Goal: Task Accomplishment & Management: Manage account settings

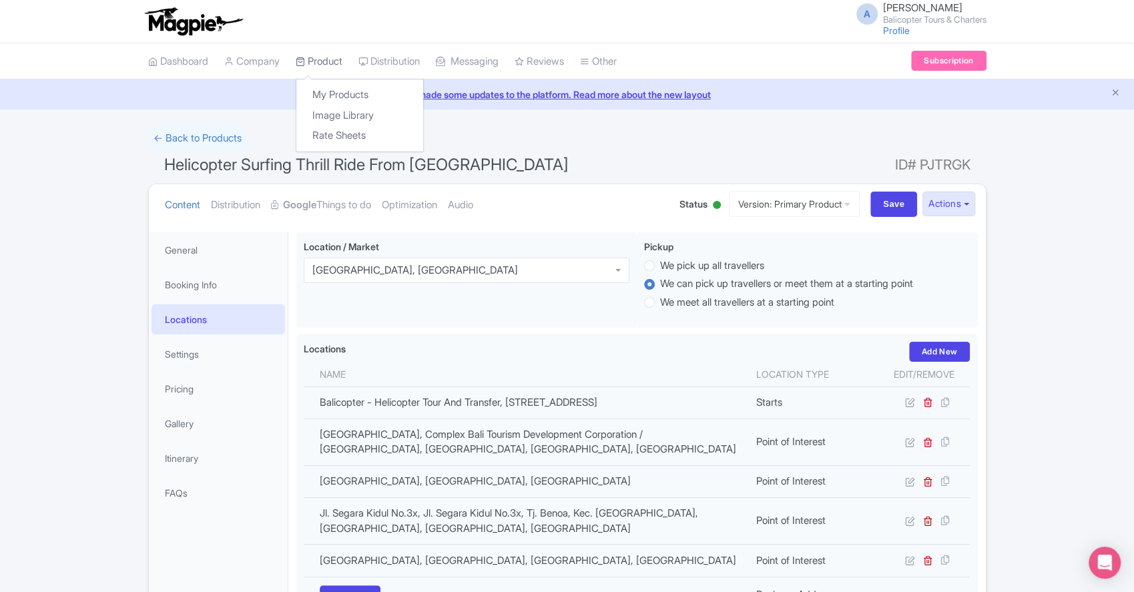
click at [314, 67] on link "Product" at bounding box center [319, 61] width 47 height 37
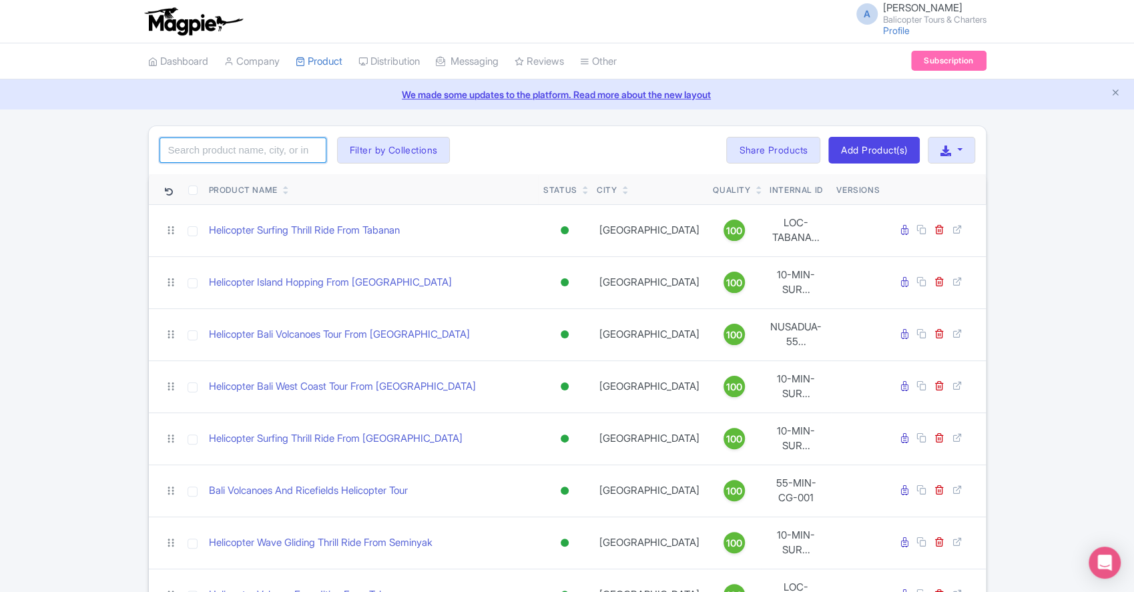
click at [196, 141] on input "search" at bounding box center [242, 149] width 167 height 25
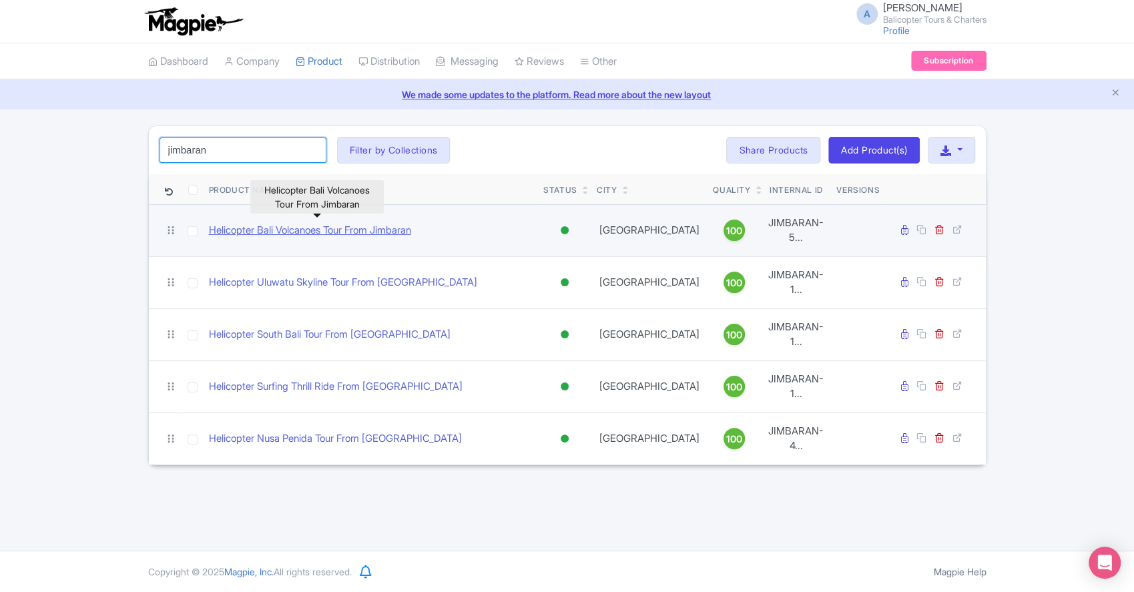
type input "jimbaran"
click at [276, 227] on link "Helicopter Bali Volcanoes Tour From Jimbaran" at bounding box center [310, 230] width 202 height 15
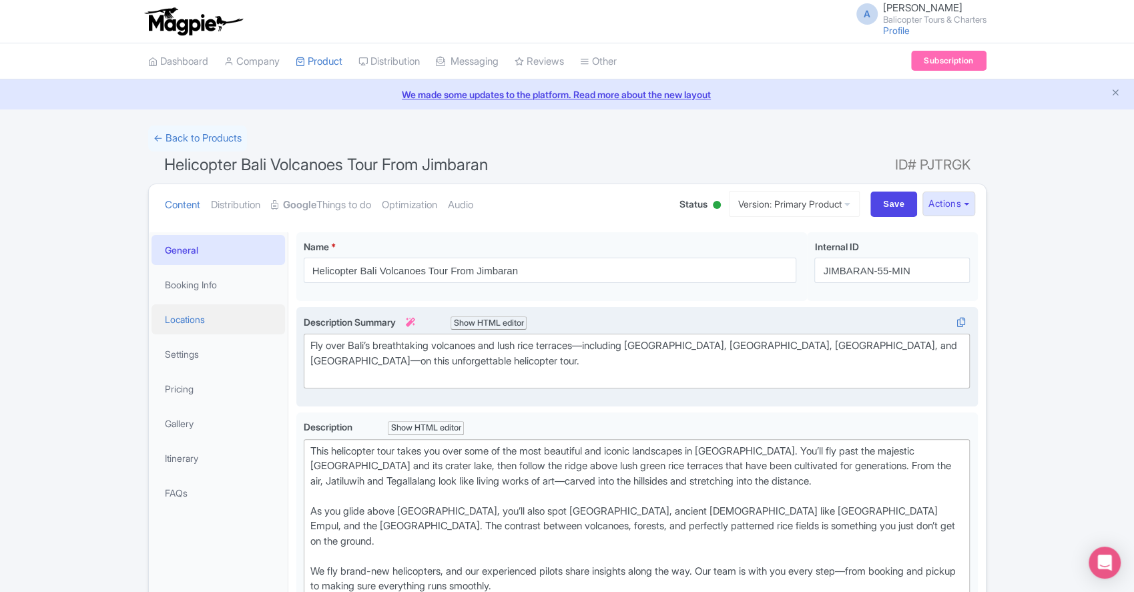
click at [211, 317] on link "Locations" at bounding box center [217, 319] width 133 height 30
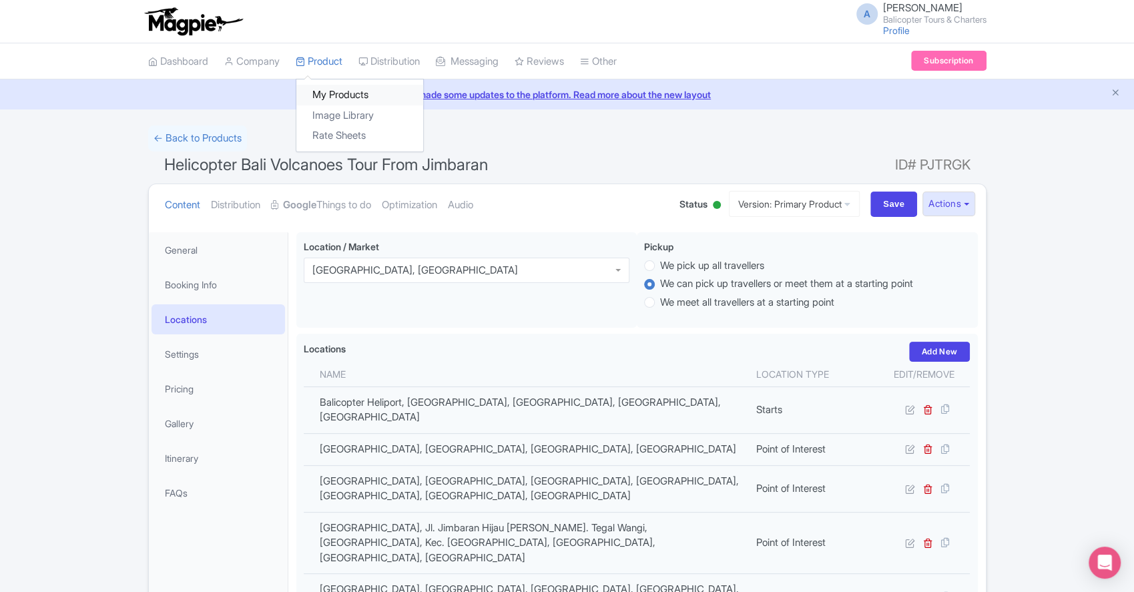
click at [352, 95] on link "My Products" at bounding box center [359, 95] width 127 height 21
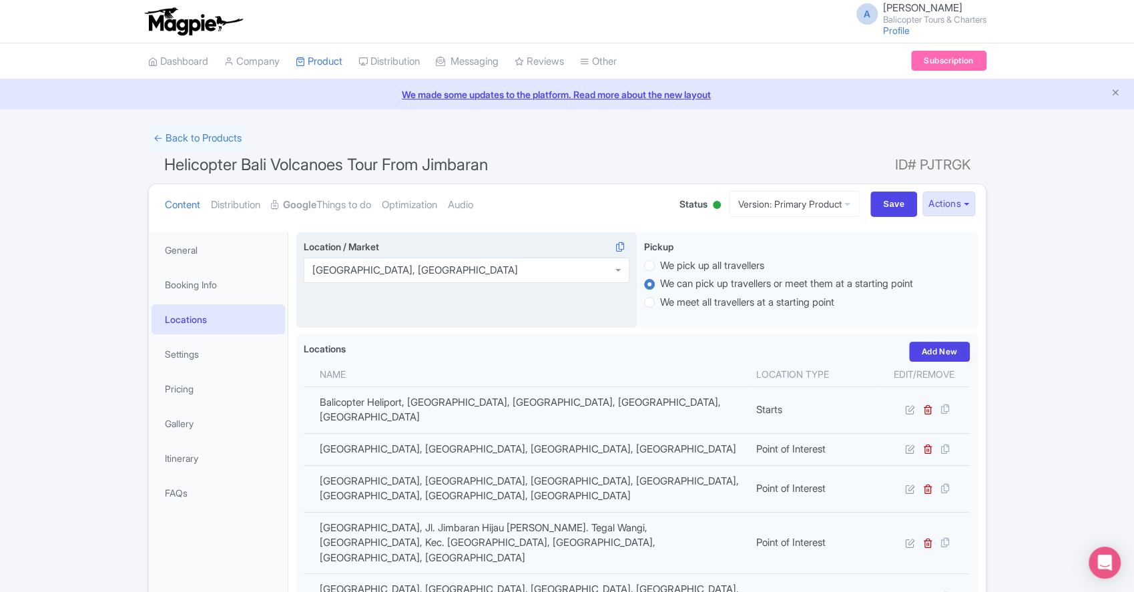
scroll to position [58, 0]
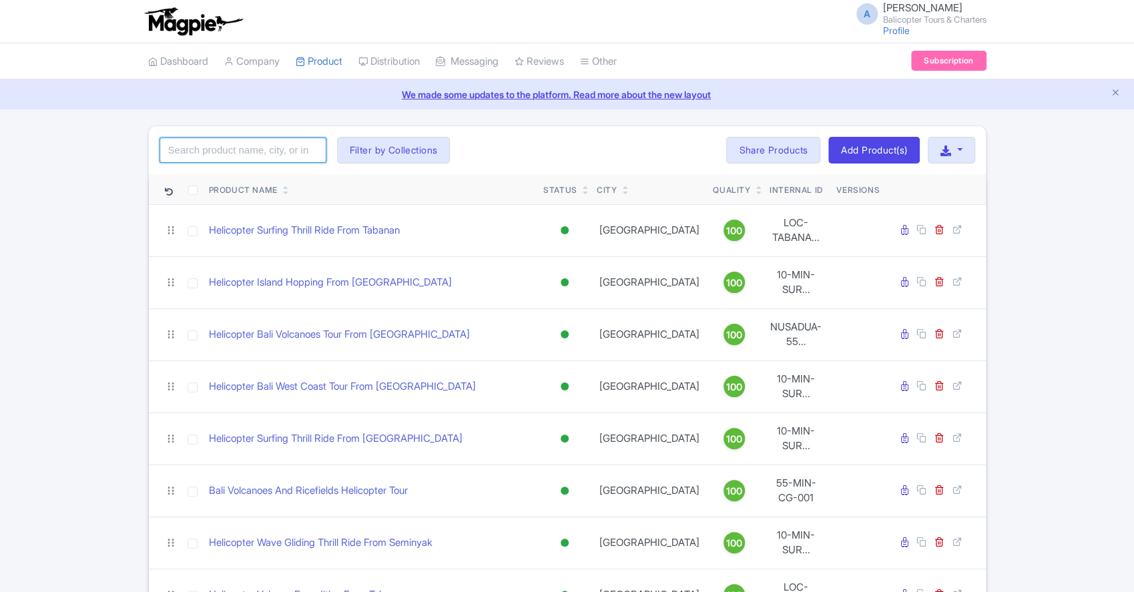
click at [235, 147] on input "search" at bounding box center [242, 149] width 167 height 25
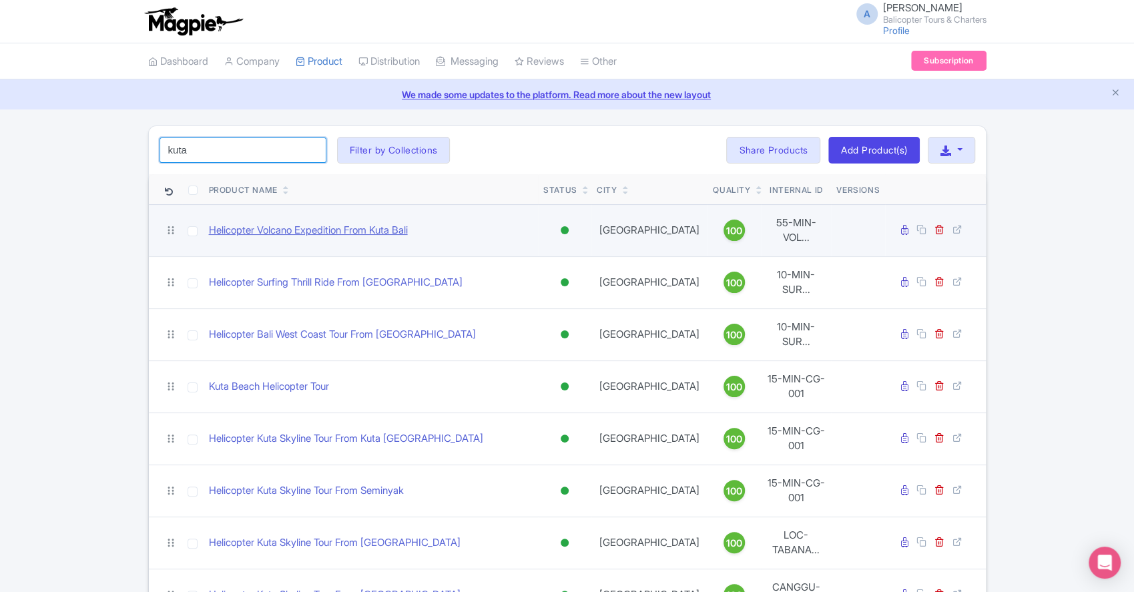
type input "kuta"
click at [396, 230] on link "Helicopter Volcano Expedition From Kuta Bali" at bounding box center [308, 230] width 199 height 15
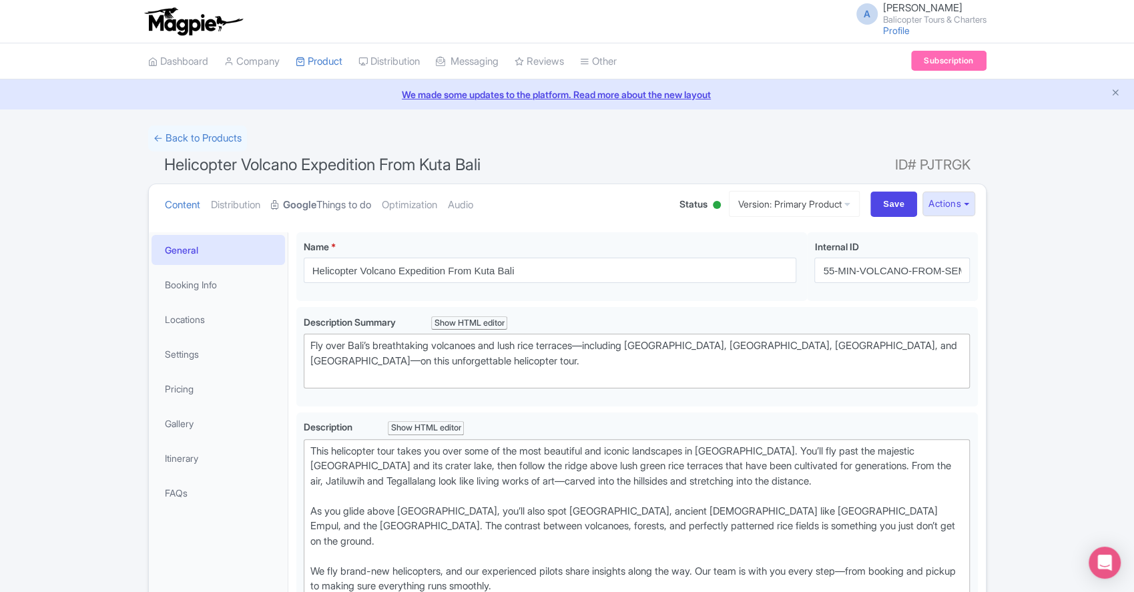
click at [324, 204] on link "Google Things to do" at bounding box center [321, 205] width 100 height 42
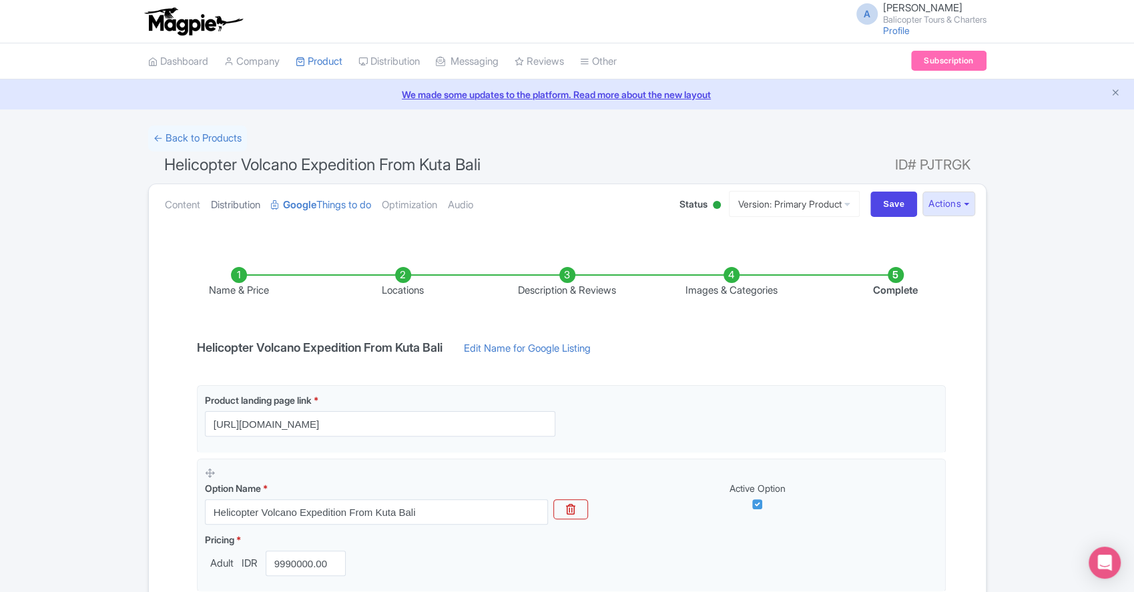
click at [248, 202] on link "Distribution" at bounding box center [235, 205] width 49 height 42
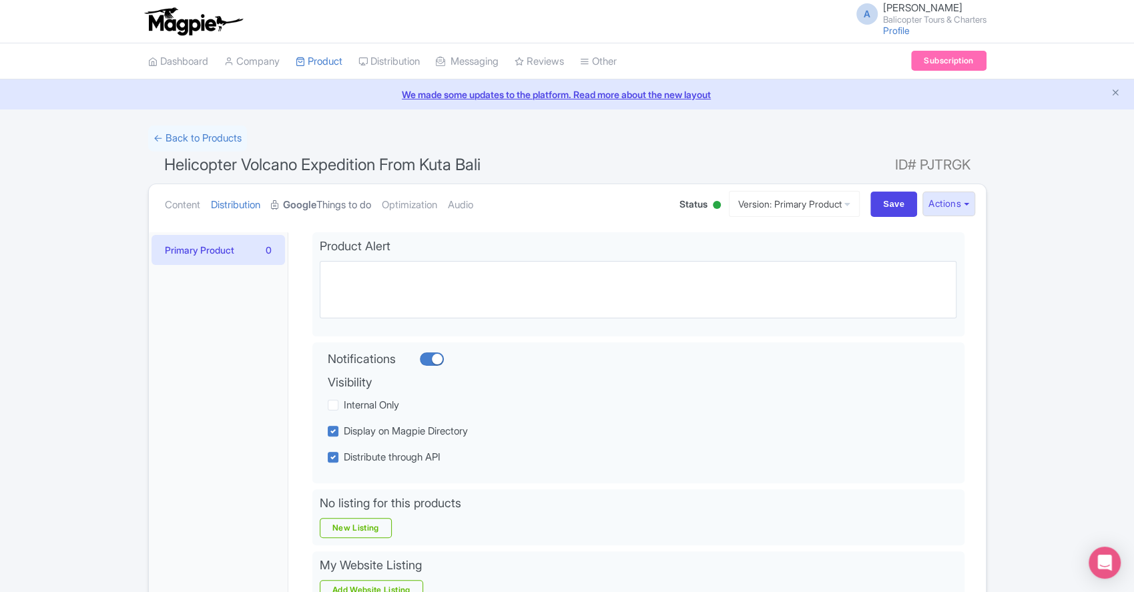
click at [343, 205] on link "Google Things to do" at bounding box center [321, 205] width 100 height 42
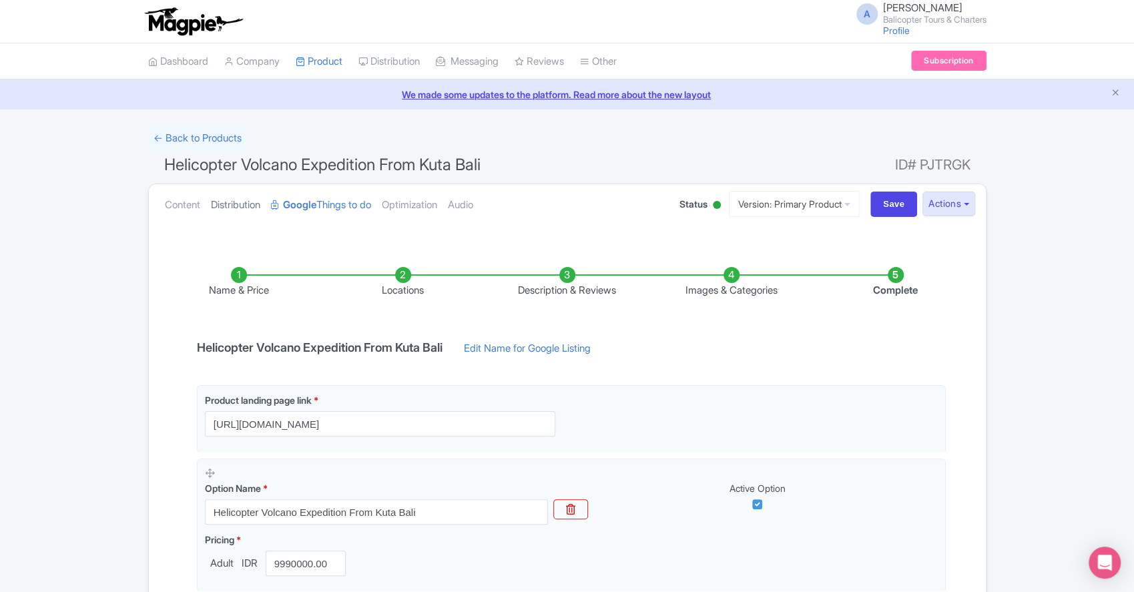
click at [232, 200] on link "Distribution" at bounding box center [235, 205] width 49 height 42
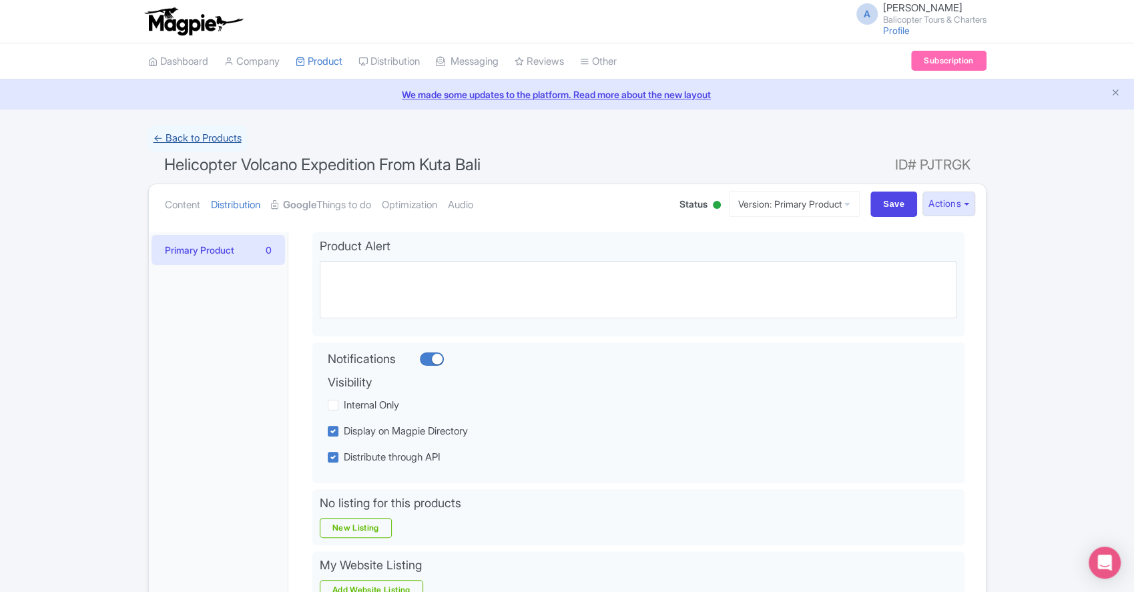
click at [208, 146] on link "← Back to Products" at bounding box center [197, 138] width 99 height 26
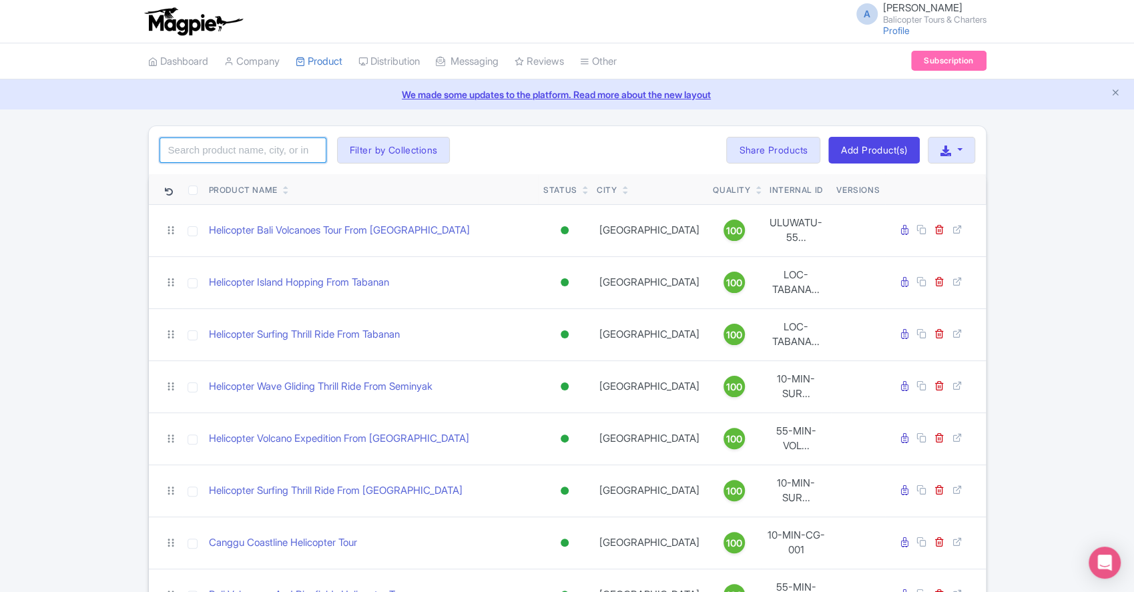
click at [288, 151] on input "search" at bounding box center [242, 149] width 167 height 25
type input "kuta"
click button "Search" at bounding box center [0, 0] width 0 height 0
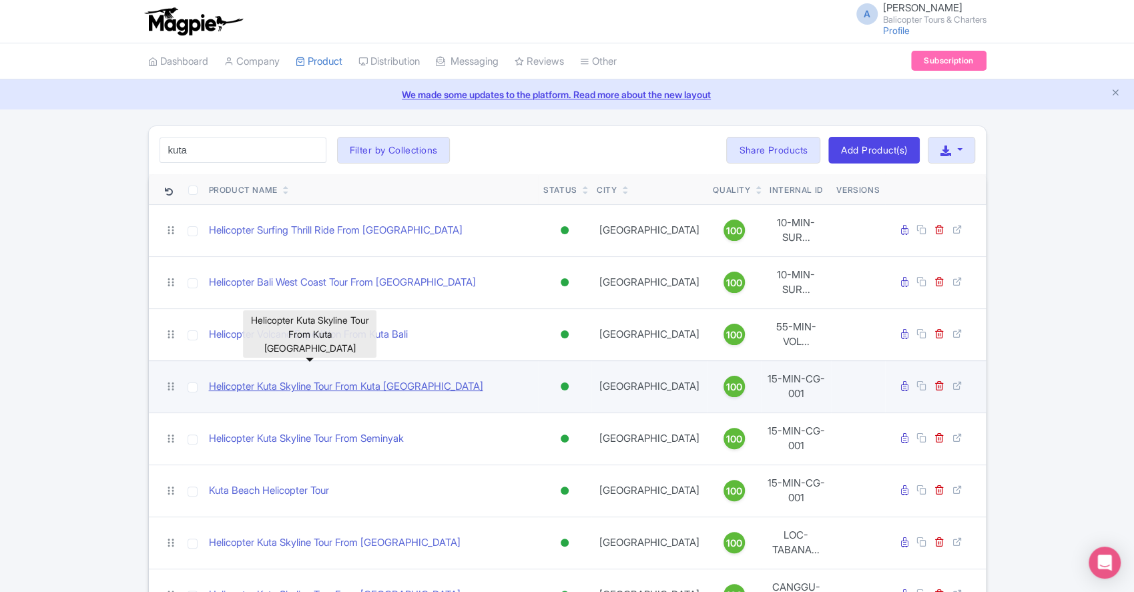
click at [368, 379] on link "Helicopter Kuta Skyline Tour From Kuta [GEOGRAPHIC_DATA]" at bounding box center [346, 386] width 274 height 15
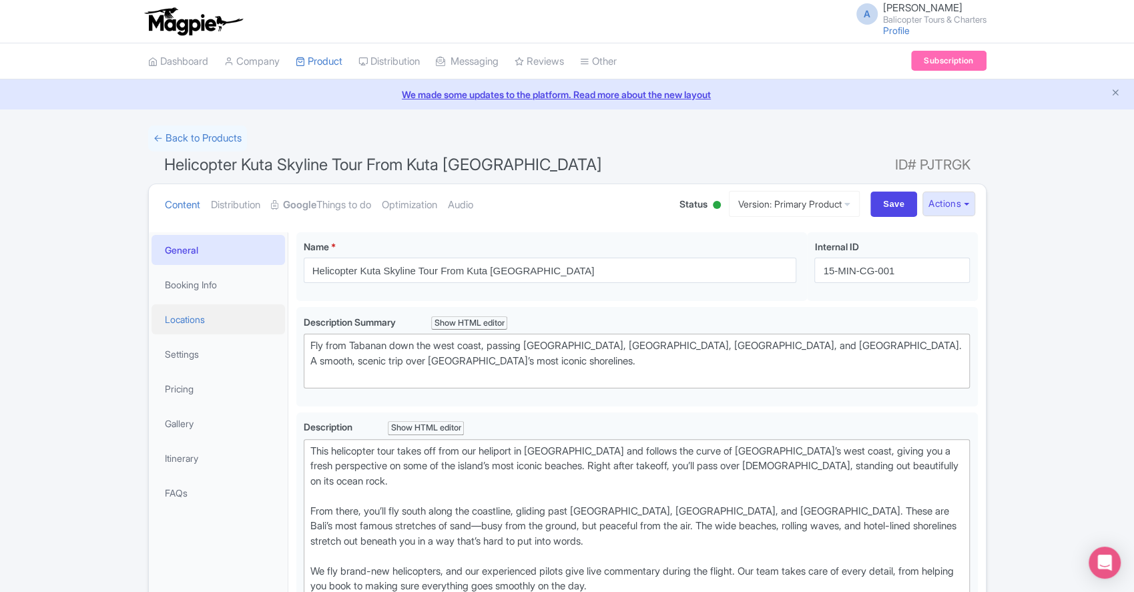
click at [200, 324] on link "Locations" at bounding box center [217, 319] width 133 height 30
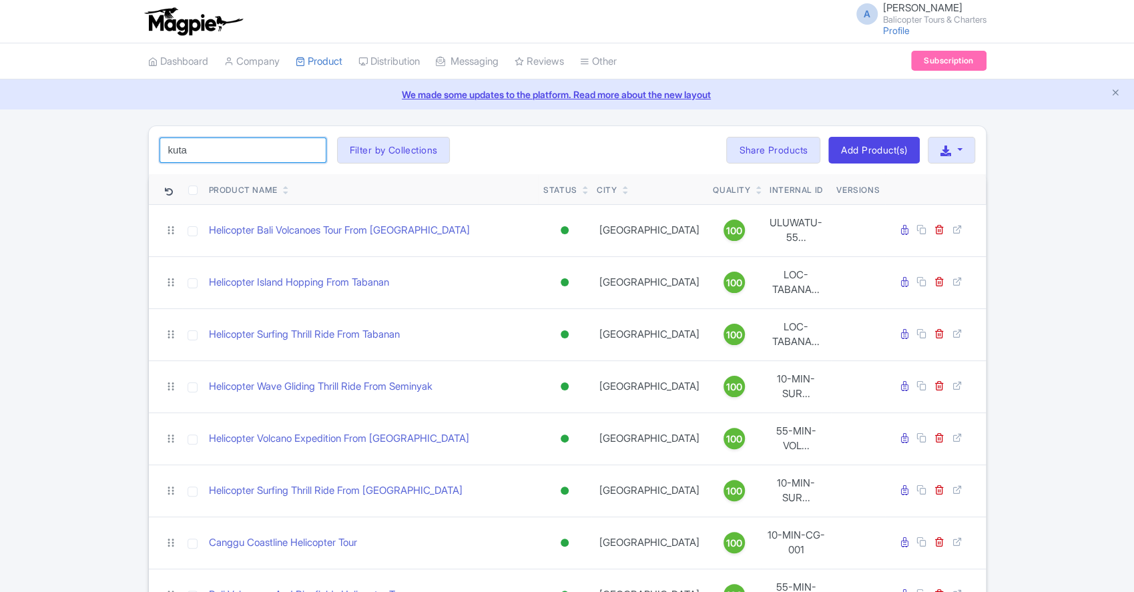
click at [276, 143] on input "kuta" at bounding box center [242, 149] width 167 height 25
drag, startPoint x: 237, startPoint y: 143, endPoint x: 134, endPoint y: 144, distance: 102.8
type input "canggu"
click button "Search" at bounding box center [0, 0] width 0 height 0
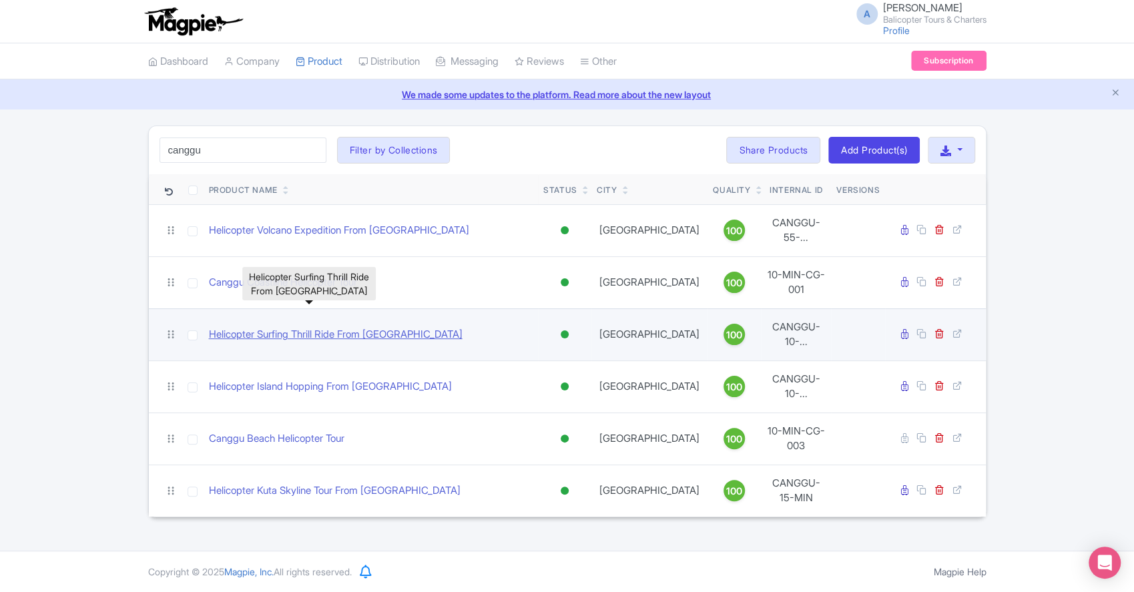
click at [322, 327] on link "Helicopter Surfing Thrill Ride From Canggu" at bounding box center [336, 334] width 254 height 15
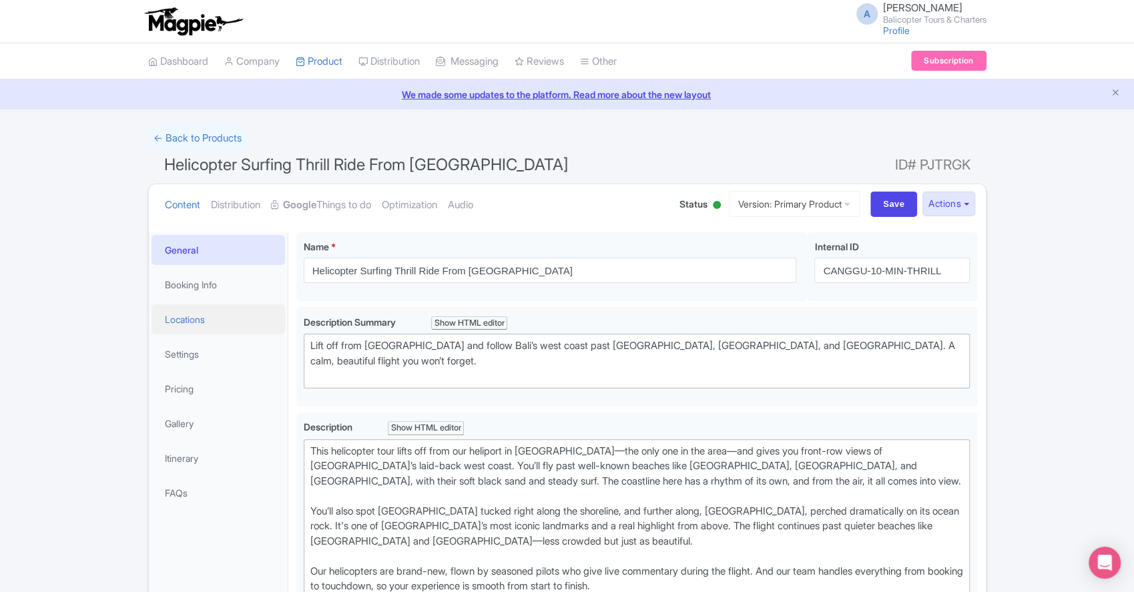
click at [192, 327] on link "Locations" at bounding box center [217, 319] width 133 height 30
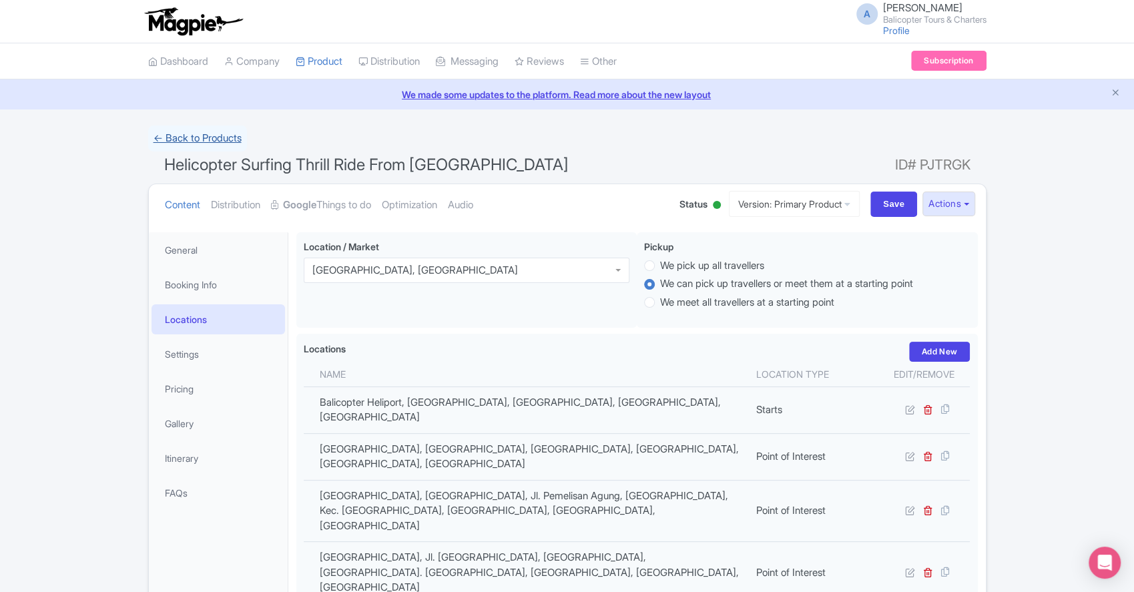
click at [224, 133] on link "← Back to Products" at bounding box center [197, 138] width 99 height 26
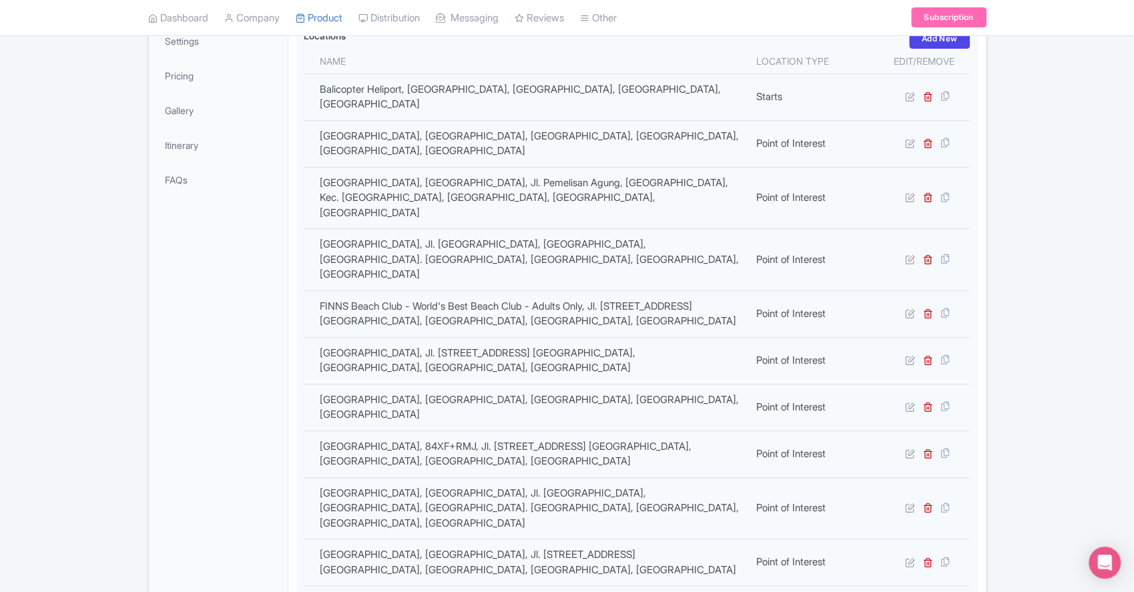
scroll to position [356, 0]
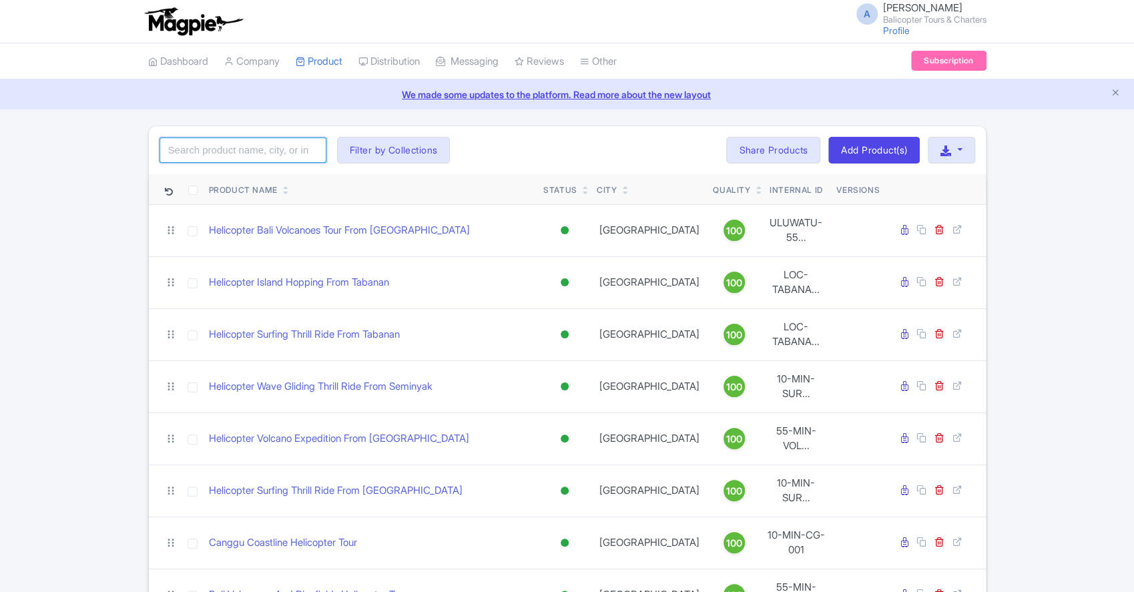
click at [292, 152] on input "search" at bounding box center [242, 149] width 167 height 25
drag, startPoint x: 235, startPoint y: 149, endPoint x: 246, endPoint y: 141, distance: 13.3
click at [236, 148] on input "seminyak" at bounding box center [242, 149] width 167 height 25
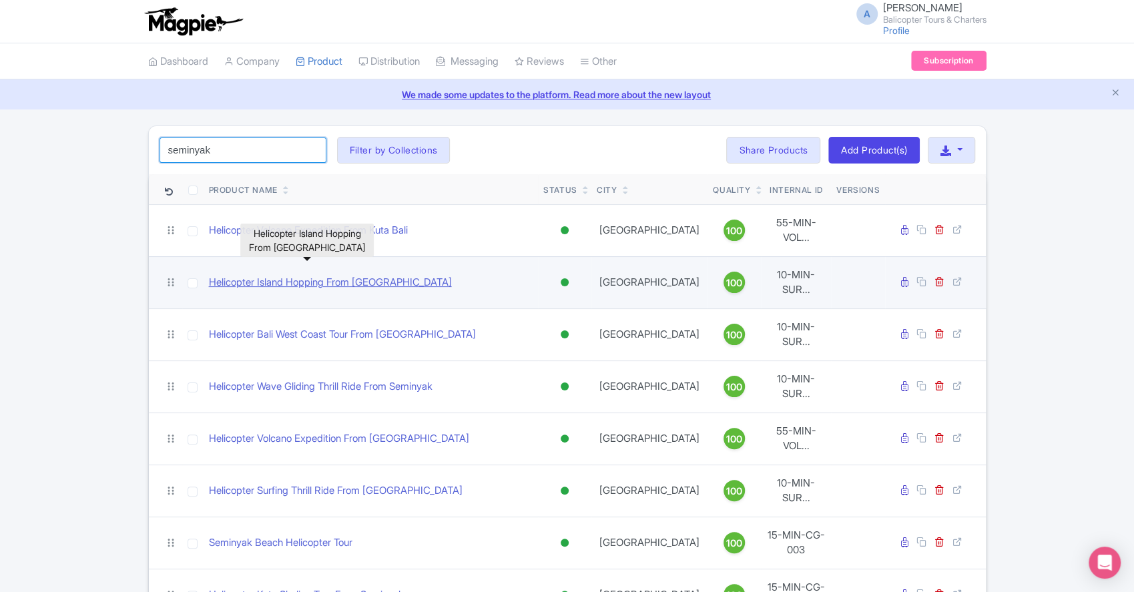
type input "seminyak"
click at [321, 275] on link "Helicopter Island Hopping From [GEOGRAPHIC_DATA]" at bounding box center [330, 282] width 243 height 15
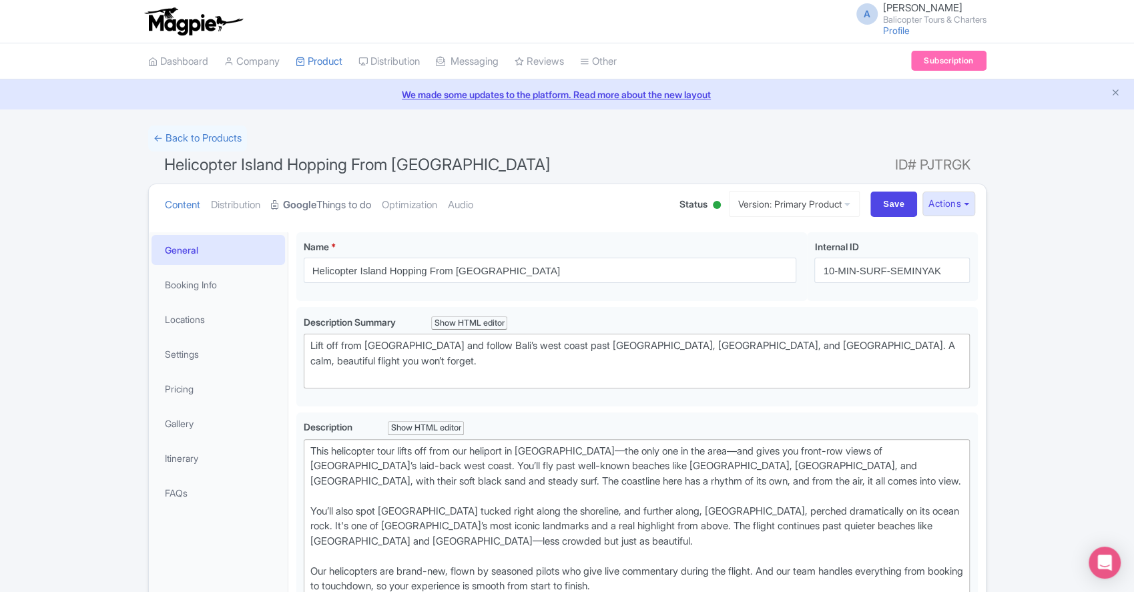
click at [316, 206] on strong "Google" at bounding box center [299, 205] width 33 height 15
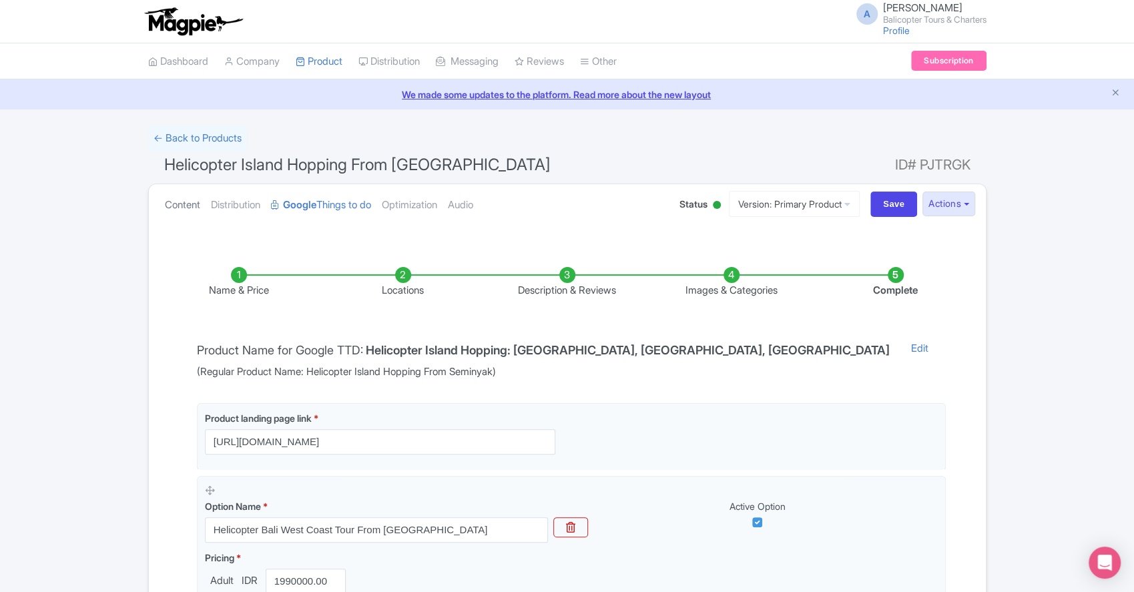
click at [181, 204] on link "Content" at bounding box center [182, 205] width 35 height 42
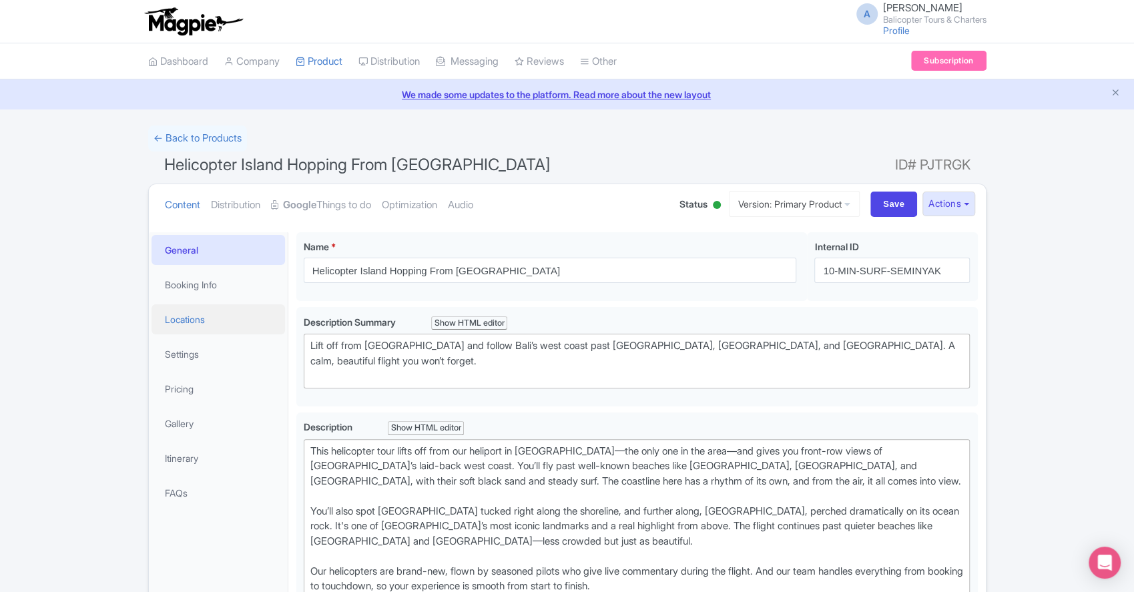
click at [186, 322] on link "Locations" at bounding box center [217, 319] width 133 height 30
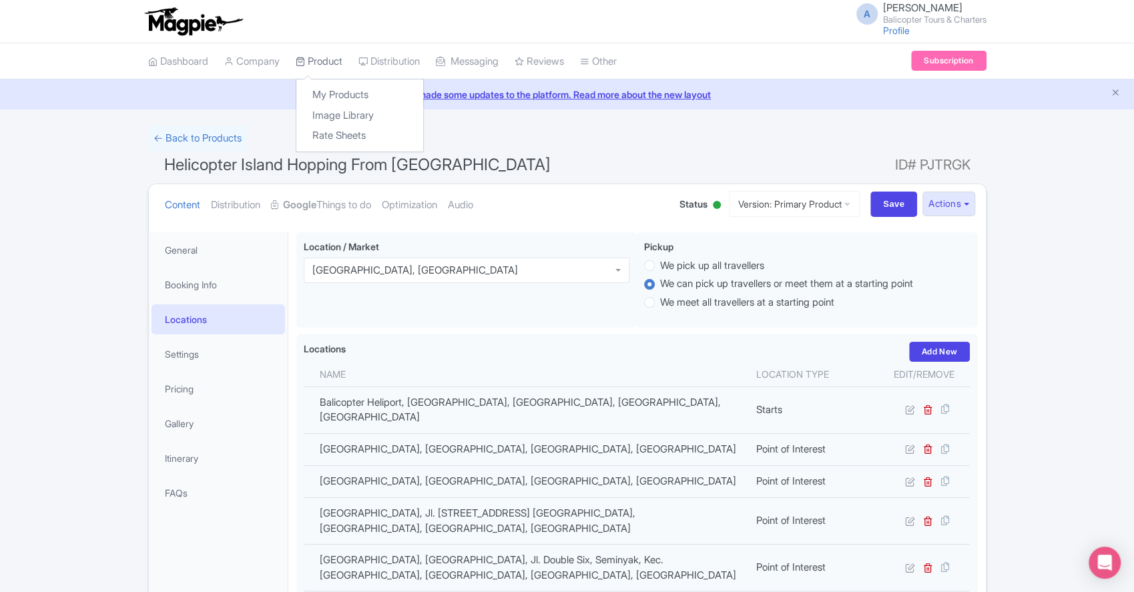
click at [330, 55] on link "Product" at bounding box center [319, 61] width 47 height 37
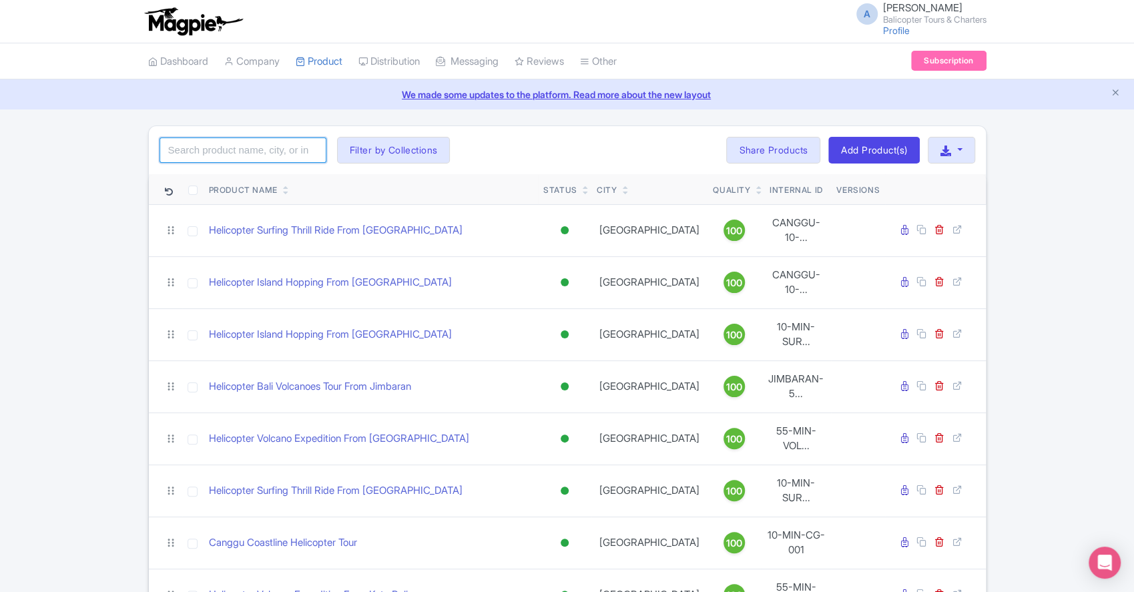
click at [262, 150] on input "search" at bounding box center [242, 149] width 167 height 25
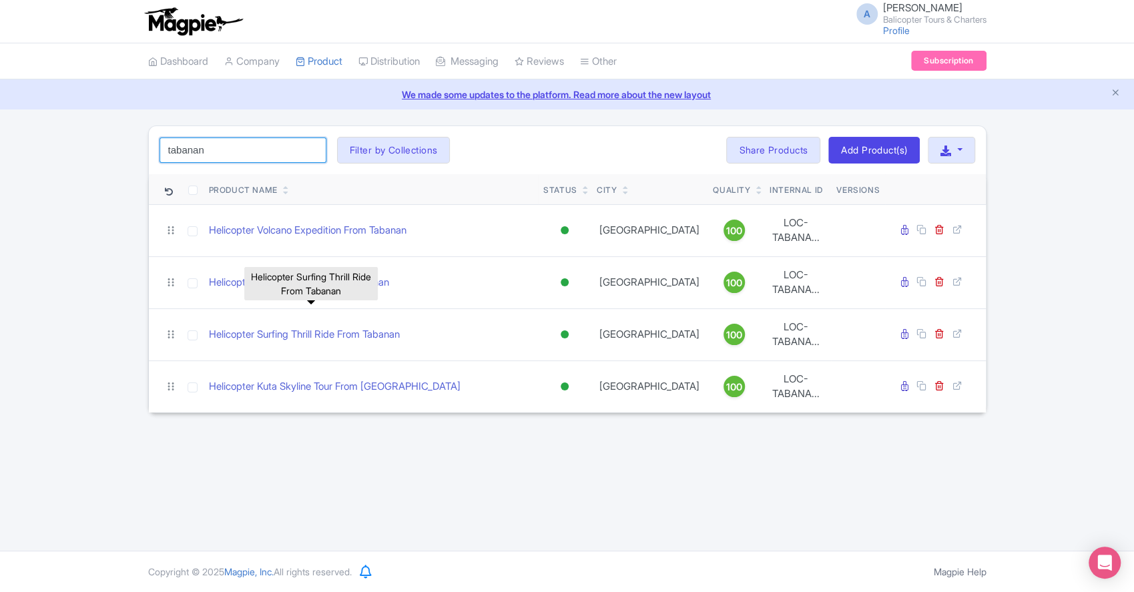
type input "tabanan"
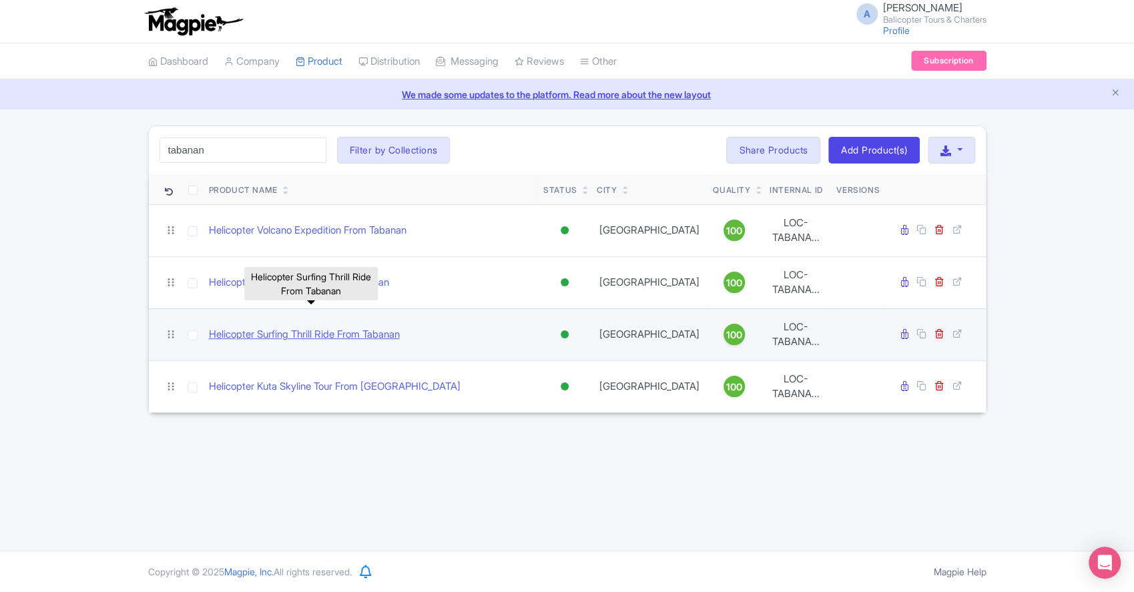
click at [335, 327] on link "Helicopter Surfing Thrill Ride From Tabanan" at bounding box center [304, 334] width 191 height 15
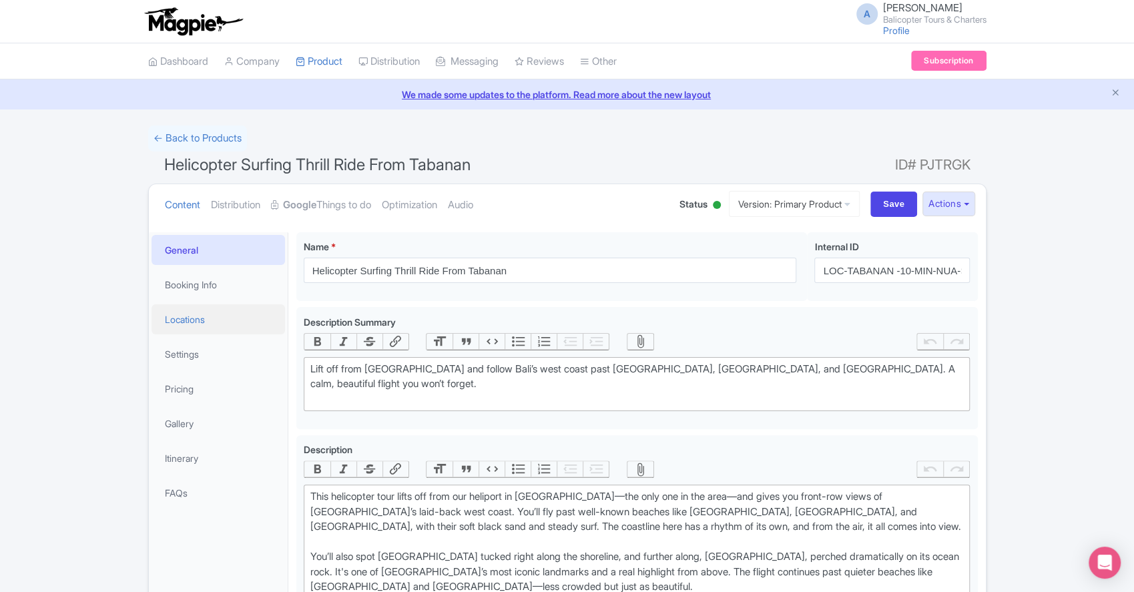
click at [202, 322] on link "Locations" at bounding box center [217, 319] width 133 height 30
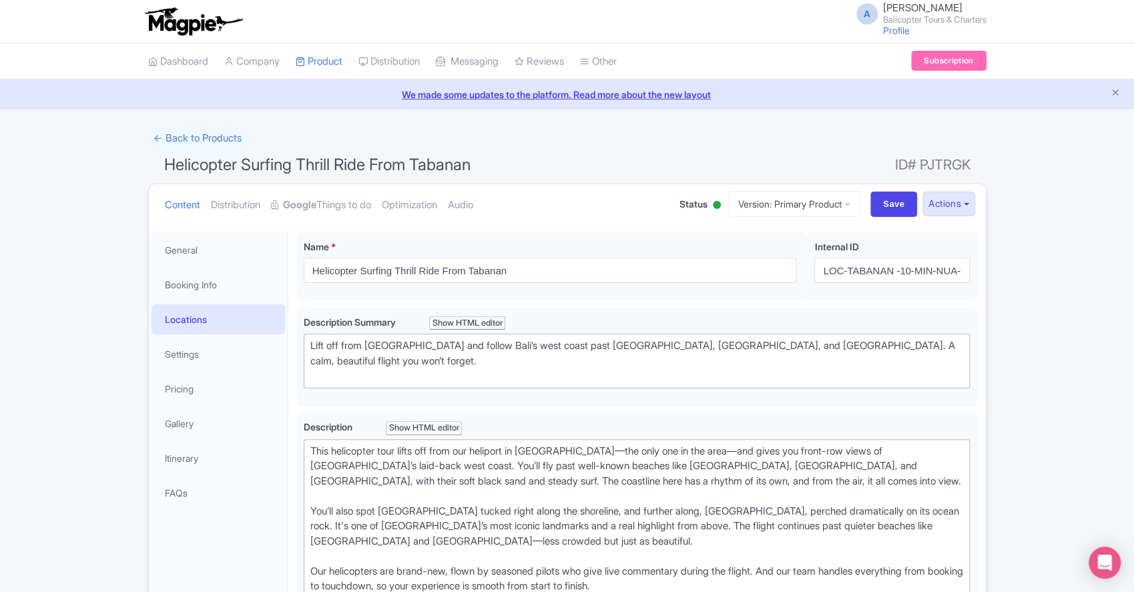
click at [232, 312] on link "Locations" at bounding box center [217, 319] width 133 height 30
